Goal: Find specific page/section: Find specific page/section

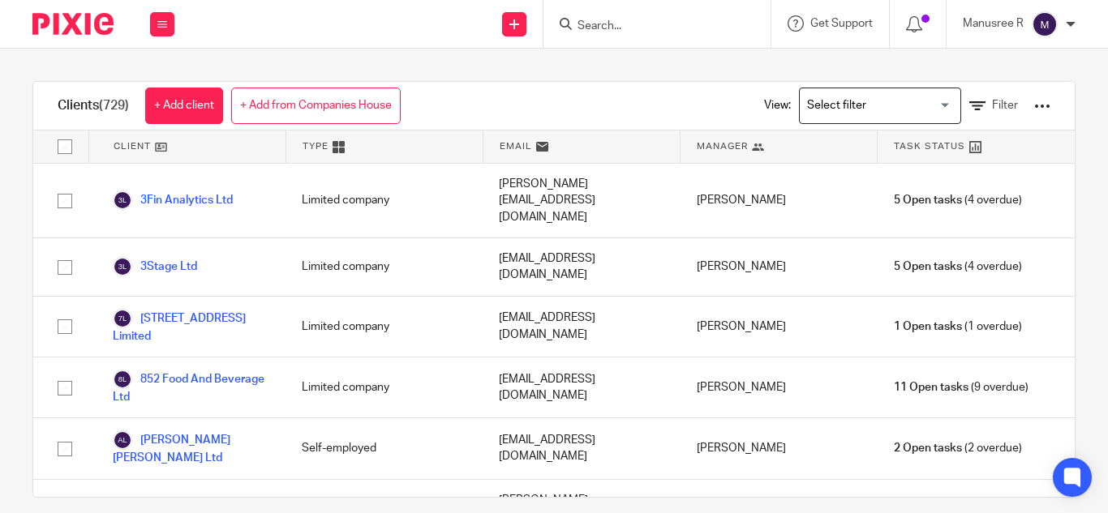
click at [631, 27] on input "Search" at bounding box center [649, 26] width 146 height 15
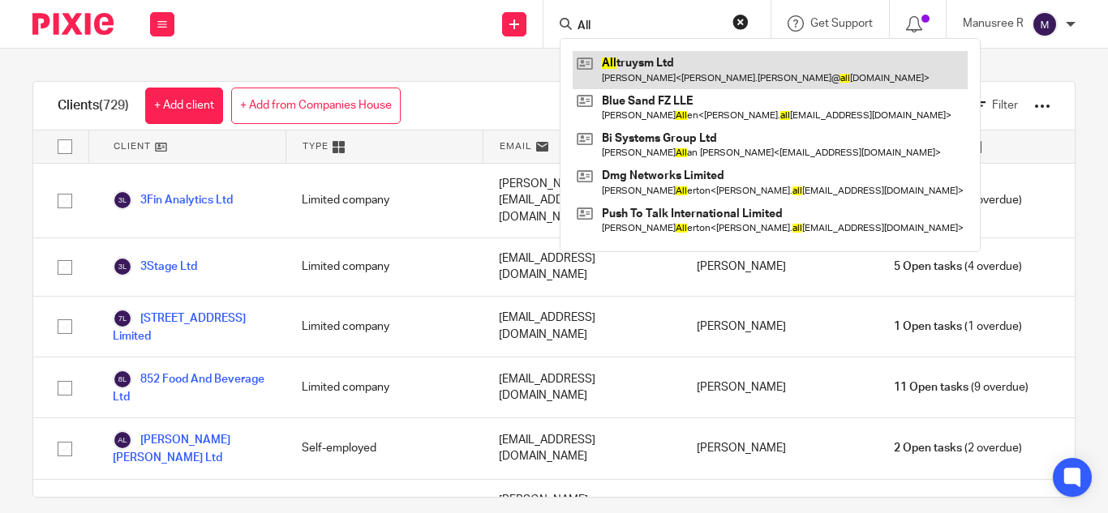
type input "All"
click at [668, 76] on link at bounding box center [769, 69] width 395 height 37
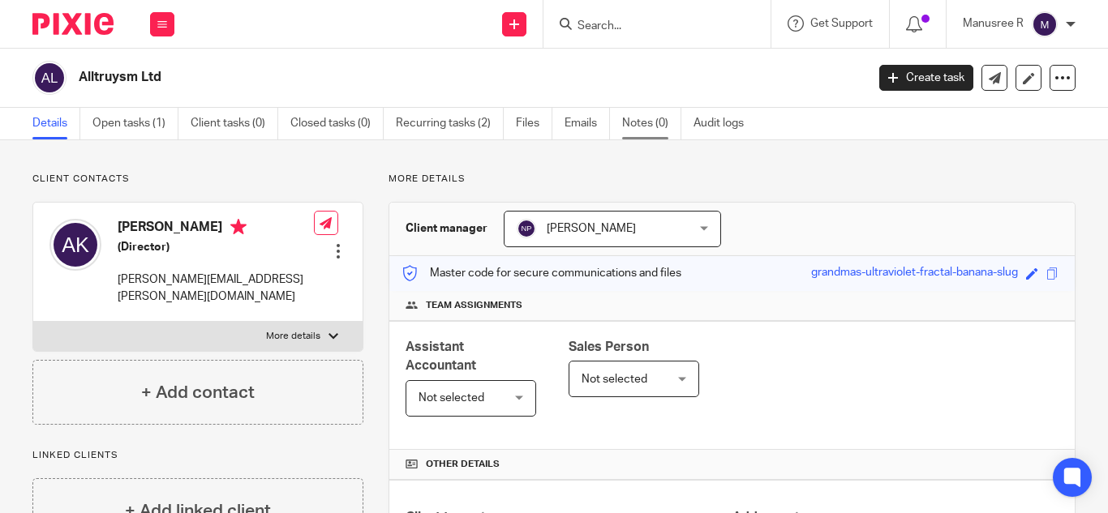
click at [657, 131] on link "Notes (0)" at bounding box center [651, 124] width 59 height 32
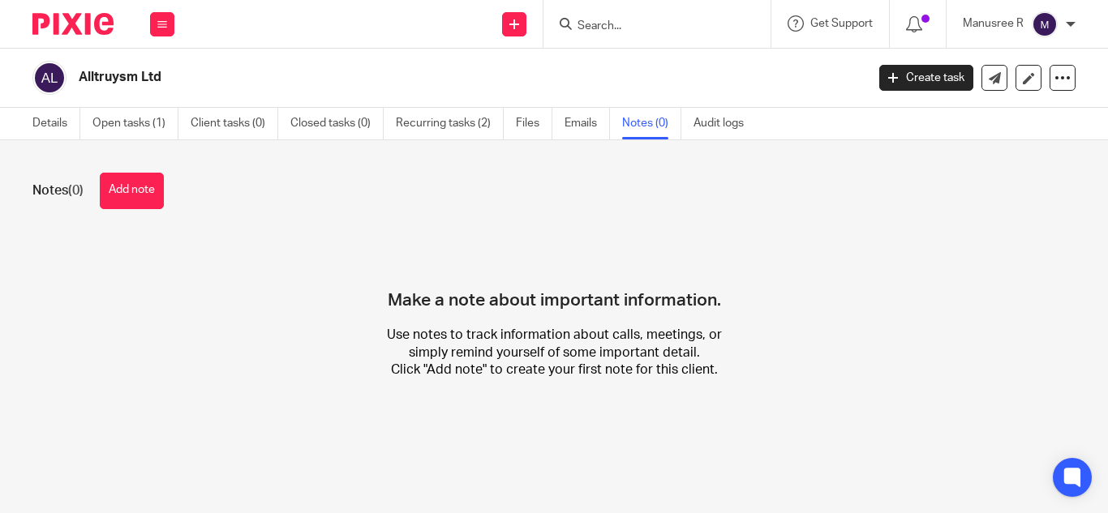
click at [608, 35] on div at bounding box center [656, 24] width 227 height 48
click at [614, 28] on input "Search" at bounding box center [649, 26] width 146 height 15
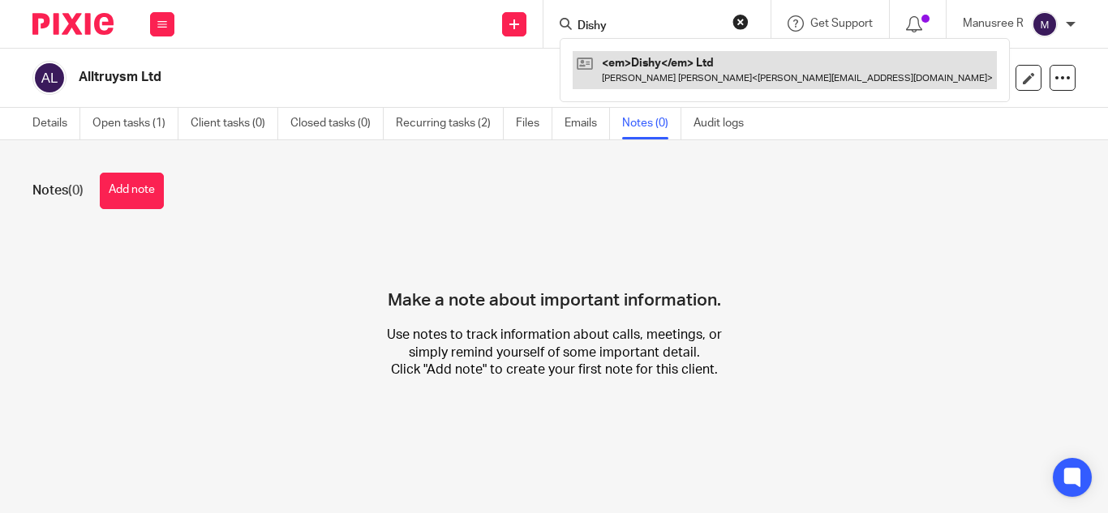
type input "Dishy"
click at [612, 63] on link at bounding box center [784, 69] width 424 height 37
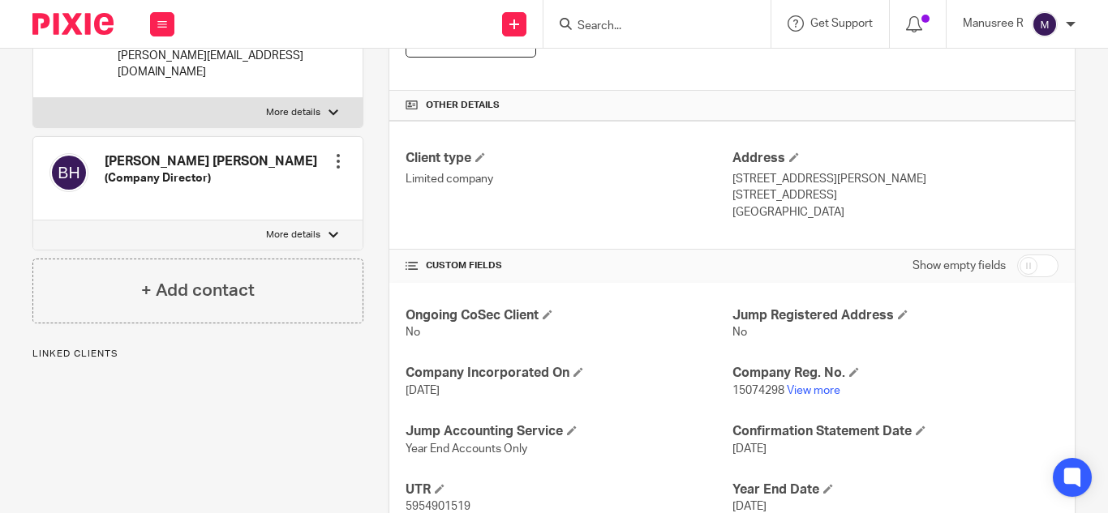
scroll to position [405, 0]
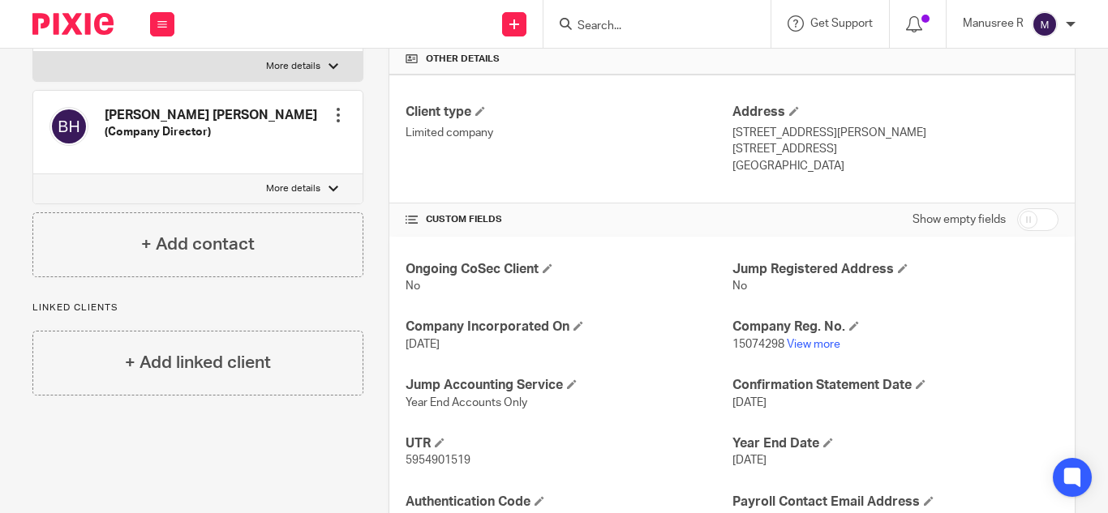
click at [599, 23] on input "Search" at bounding box center [649, 26] width 146 height 15
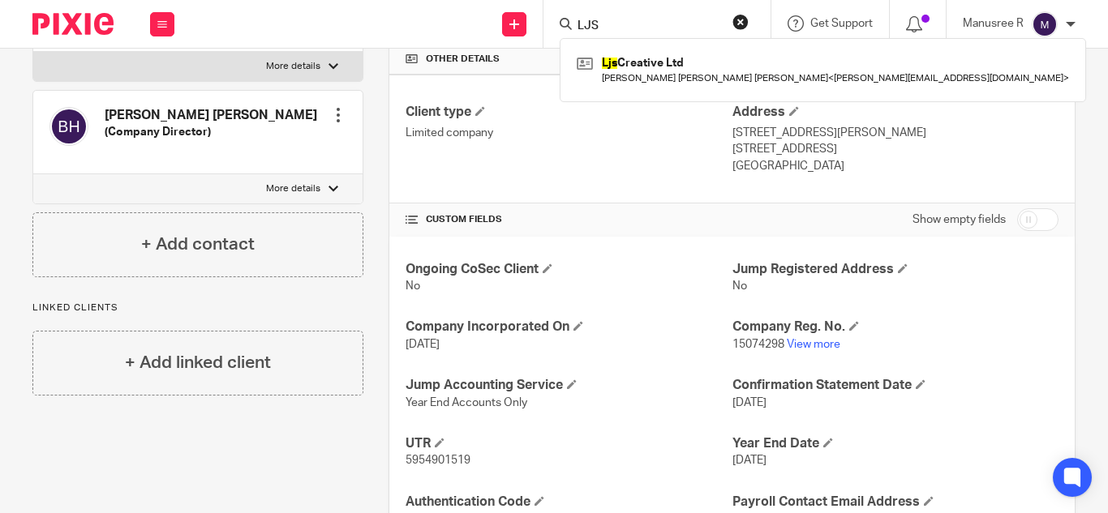
type input "LJS"
click at [643, 76] on link at bounding box center [822, 69] width 500 height 37
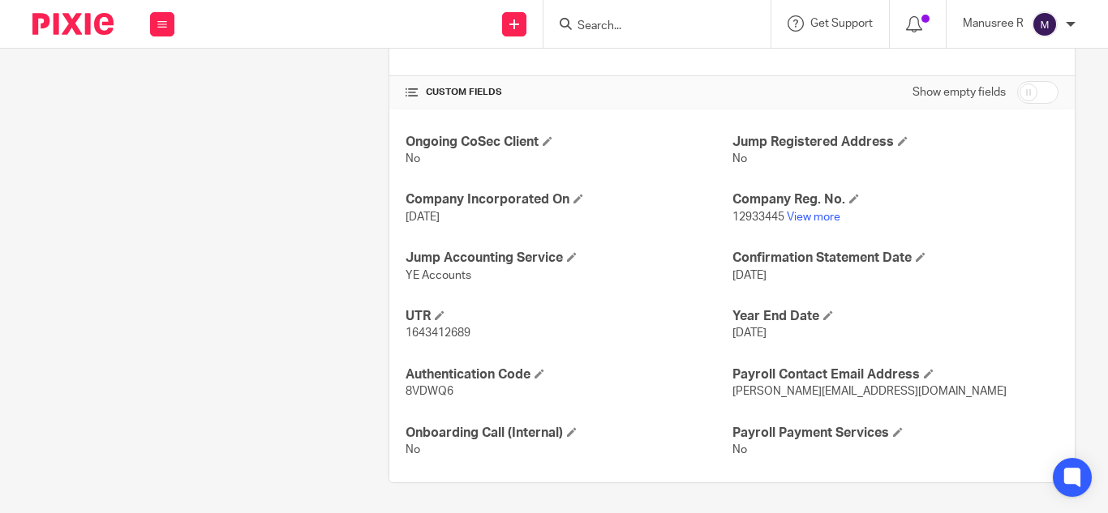
scroll to position [535, 0]
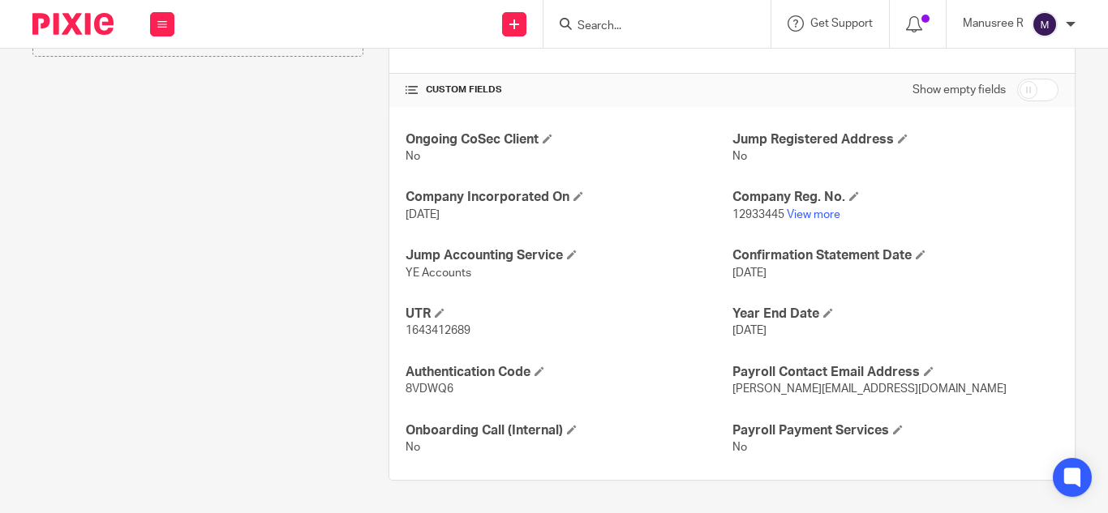
click at [609, 35] on div at bounding box center [656, 24] width 227 height 48
click at [614, 24] on input "Search" at bounding box center [649, 26] width 146 height 15
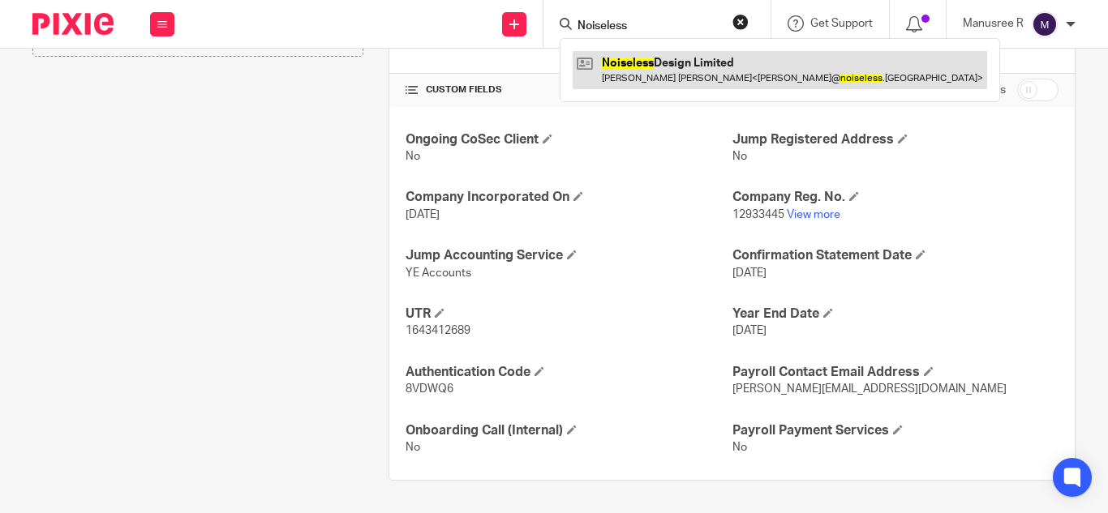
type input "Noiseless"
click at [621, 66] on link at bounding box center [779, 69] width 414 height 37
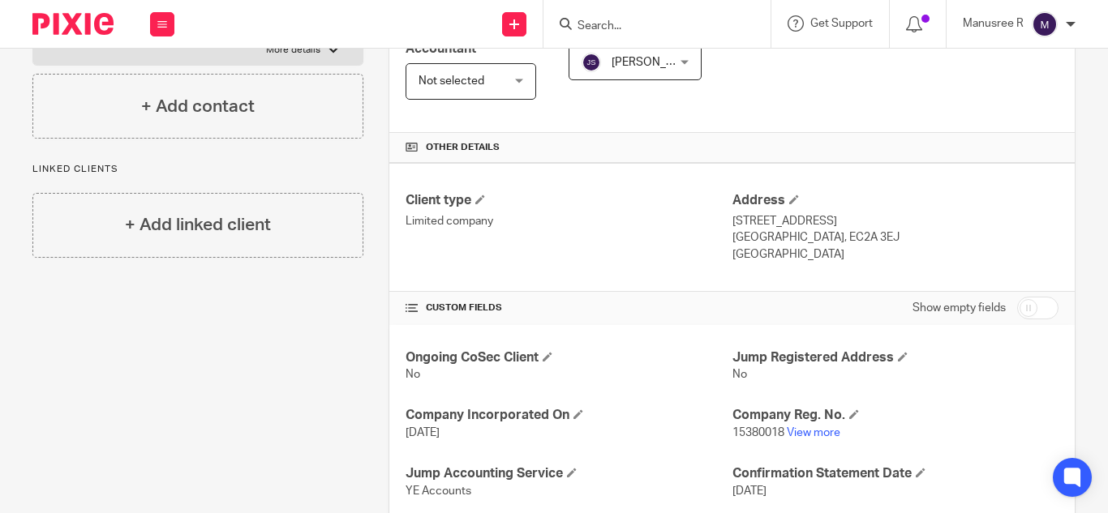
scroll to position [324, 0]
